Goal: Task Accomplishment & Management: Manage account settings

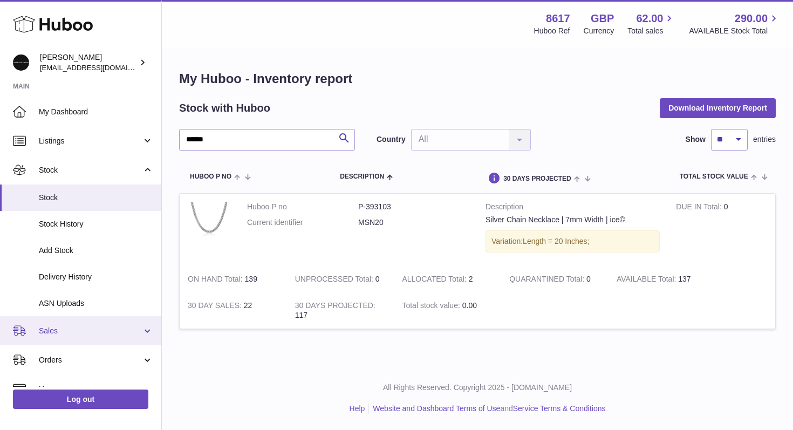
click at [82, 324] on link "Sales" at bounding box center [80, 330] width 161 height 29
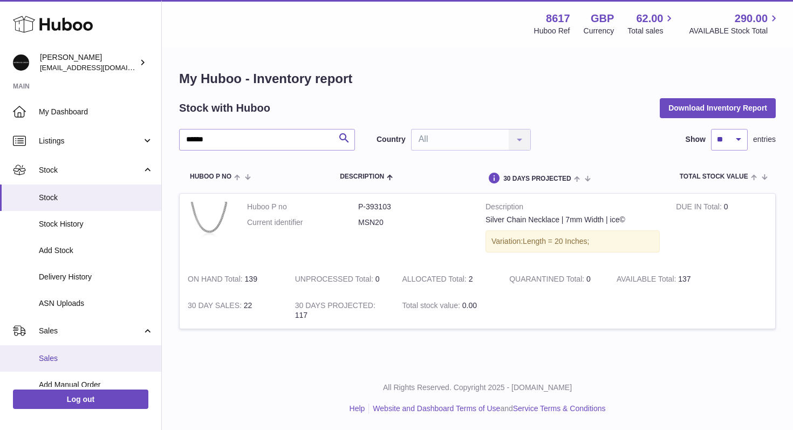
click at [71, 348] on link "Sales" at bounding box center [80, 358] width 161 height 26
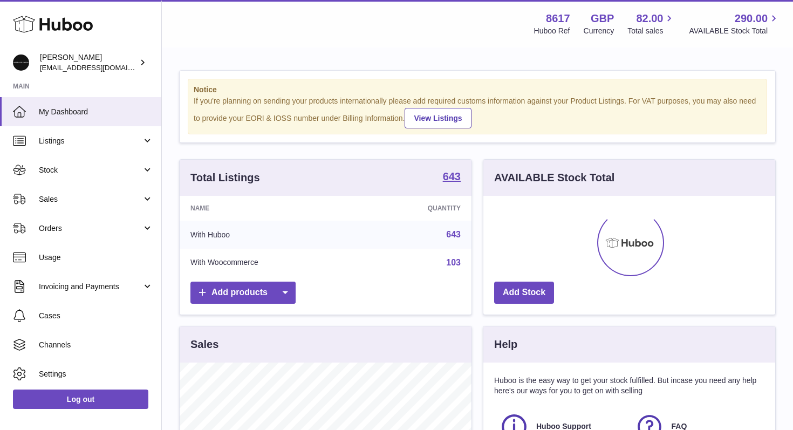
scroll to position [3, 0]
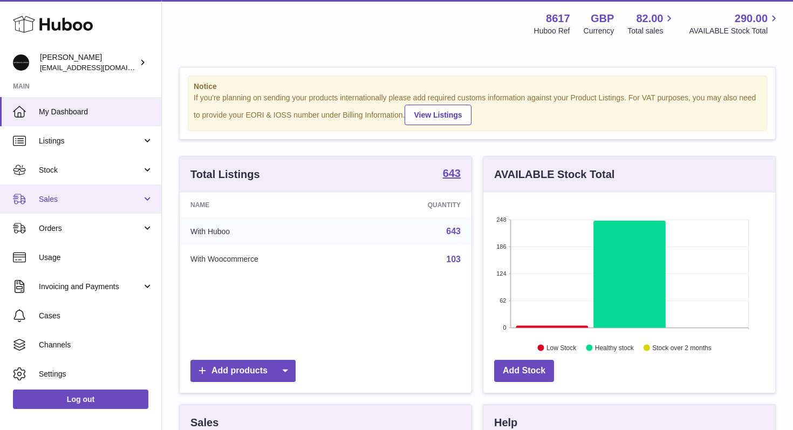
click at [117, 191] on link "Sales" at bounding box center [80, 199] width 161 height 29
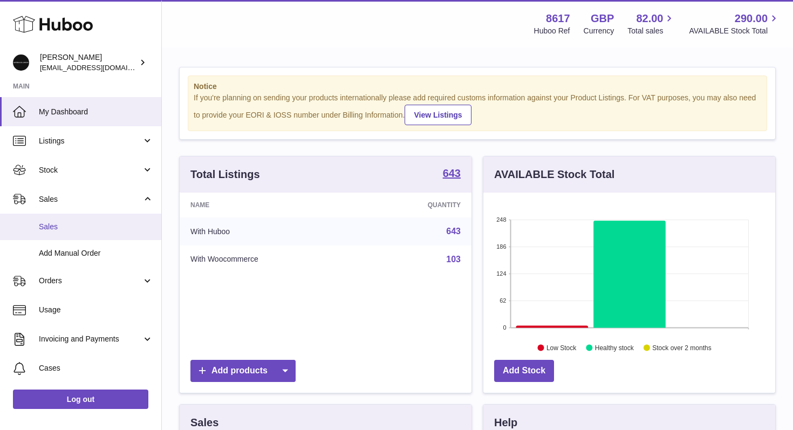
click at [63, 230] on span "Sales" at bounding box center [96, 227] width 114 height 10
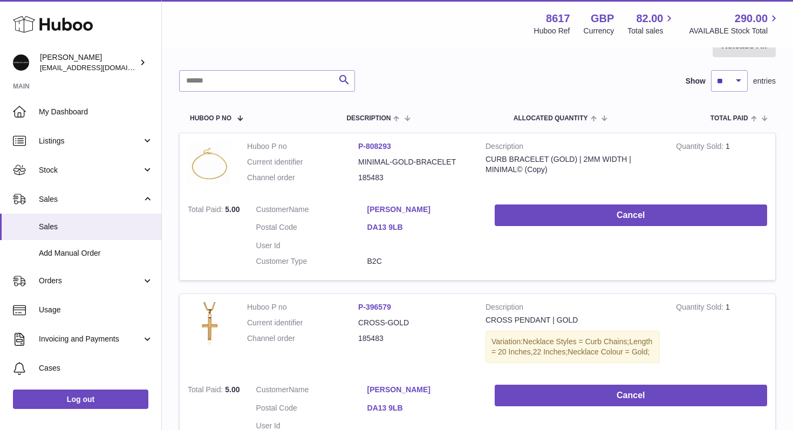
scroll to position [144, 0]
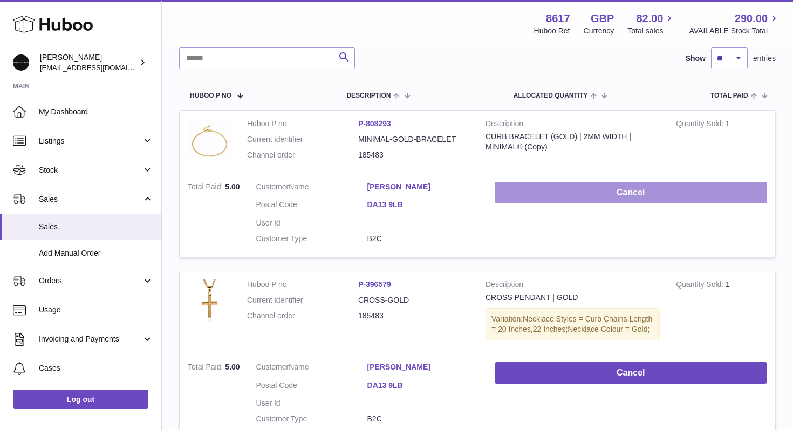
click at [584, 198] on button "Cancel" at bounding box center [631, 193] width 272 height 22
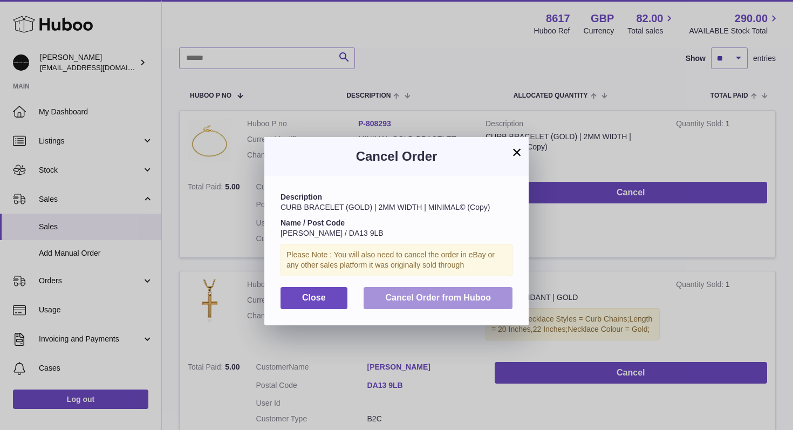
click at [434, 300] on span "Cancel Order from Huboo" at bounding box center [438, 297] width 106 height 9
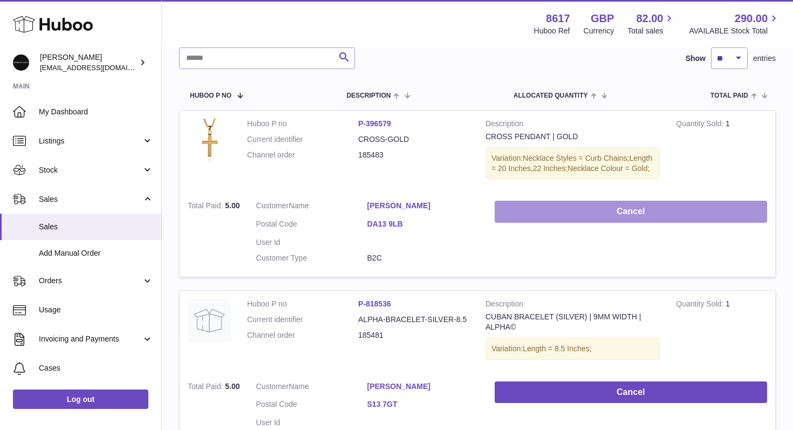
click at [589, 221] on button "Cancel" at bounding box center [631, 212] width 272 height 22
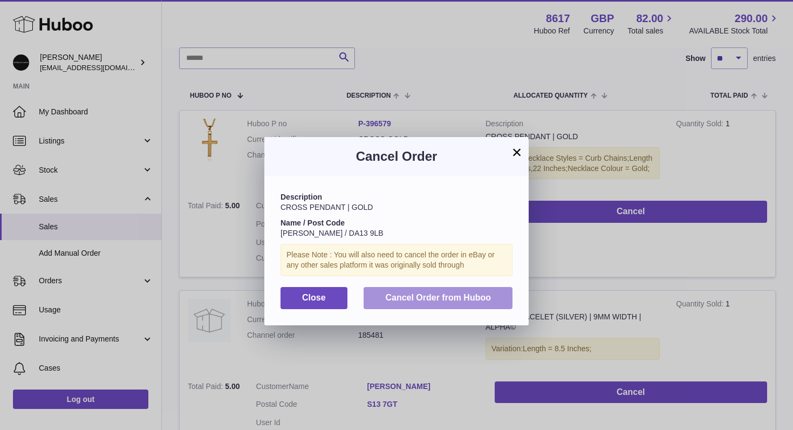
click at [445, 293] on span "Cancel Order from Huboo" at bounding box center [438, 297] width 106 height 9
